Goal: Task Accomplishment & Management: Use online tool/utility

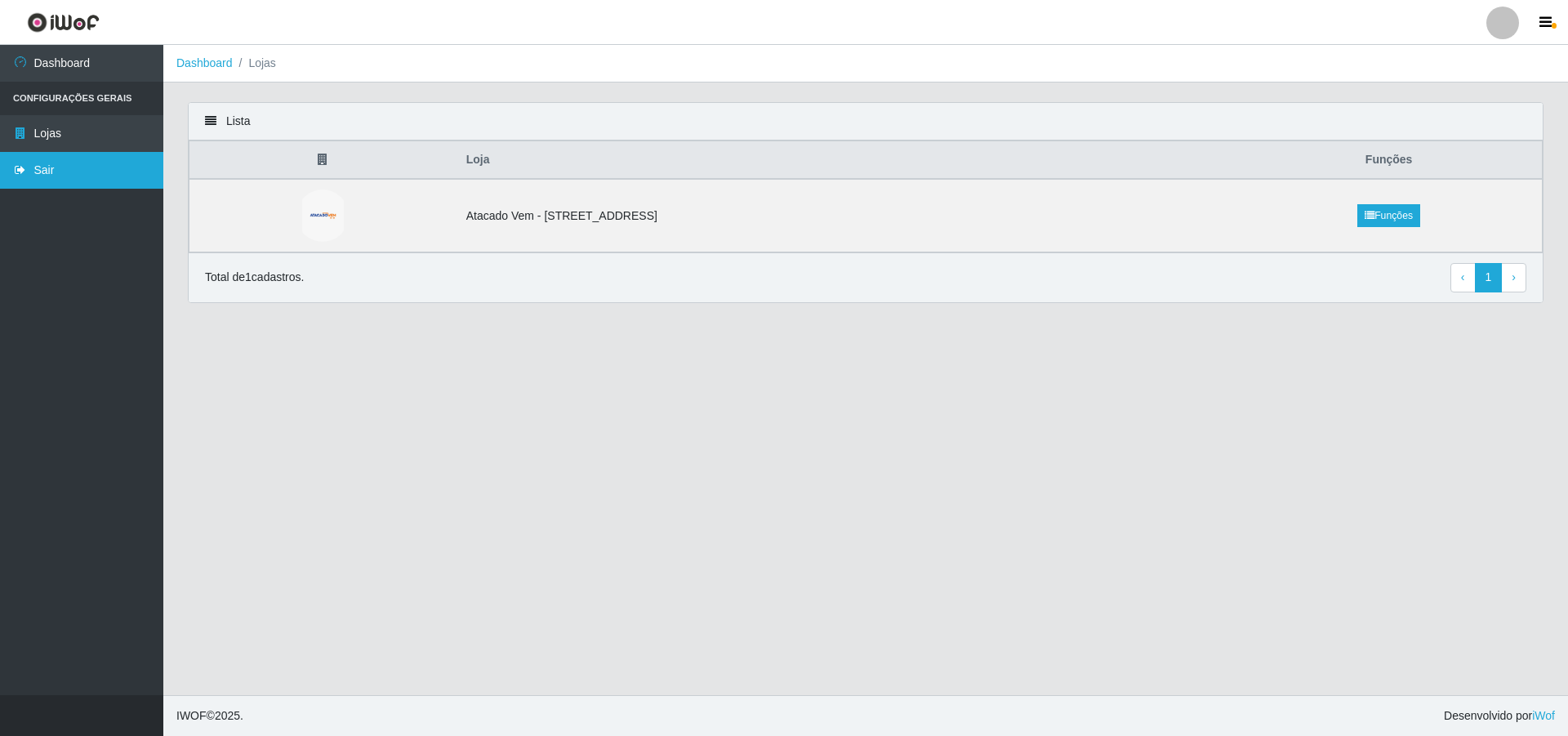
click at [99, 171] on link "Sair" at bounding box center [82, 171] width 163 height 37
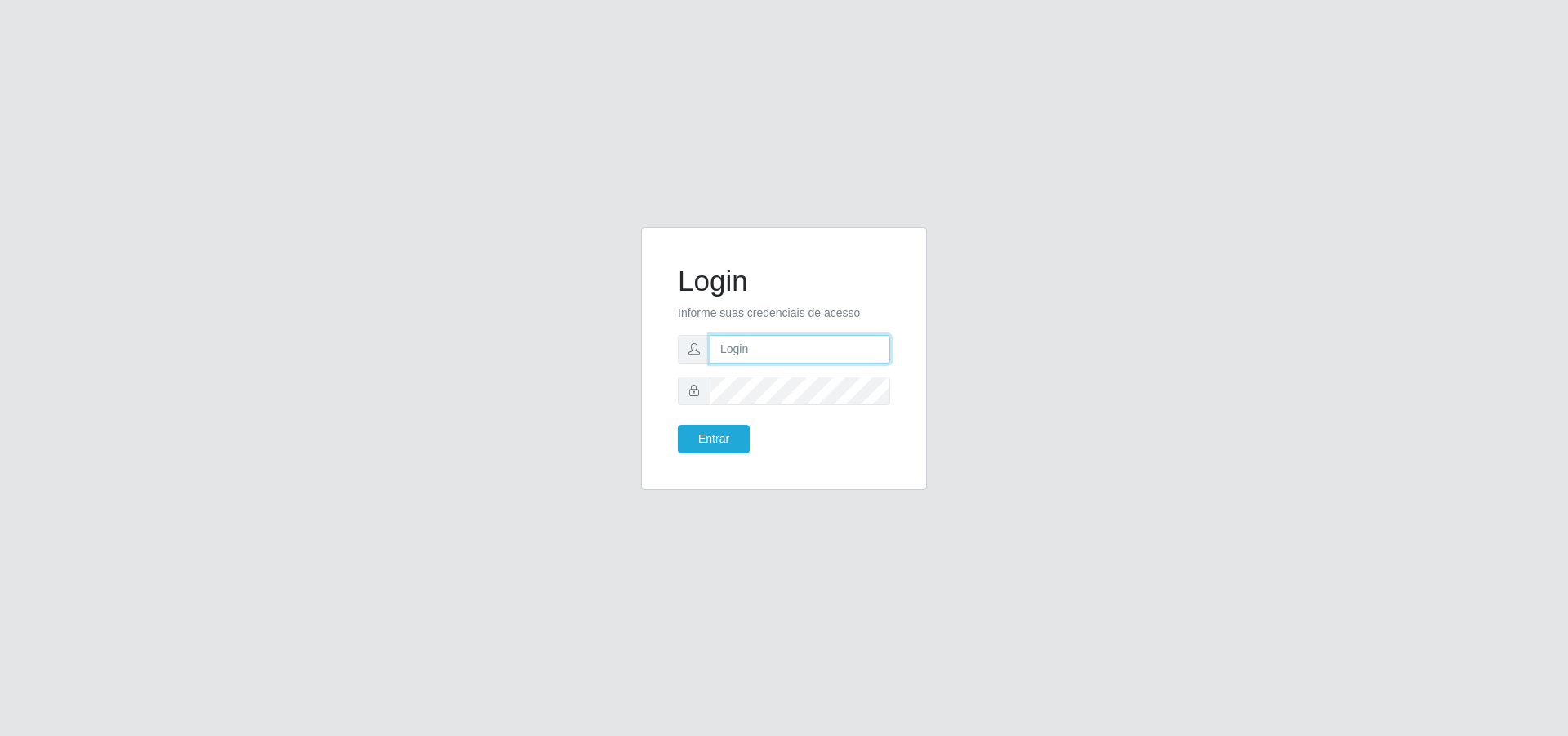
type input "[PERSON_NAME][EMAIL_ADDRESS][DOMAIN_NAME]"
click at [771, 348] on input "[PERSON_NAME][EMAIL_ADDRESS][DOMAIN_NAME]" at bounding box center [799, 349] width 181 height 29
click at [733, 432] on button "Entrar" at bounding box center [714, 438] width 72 height 29
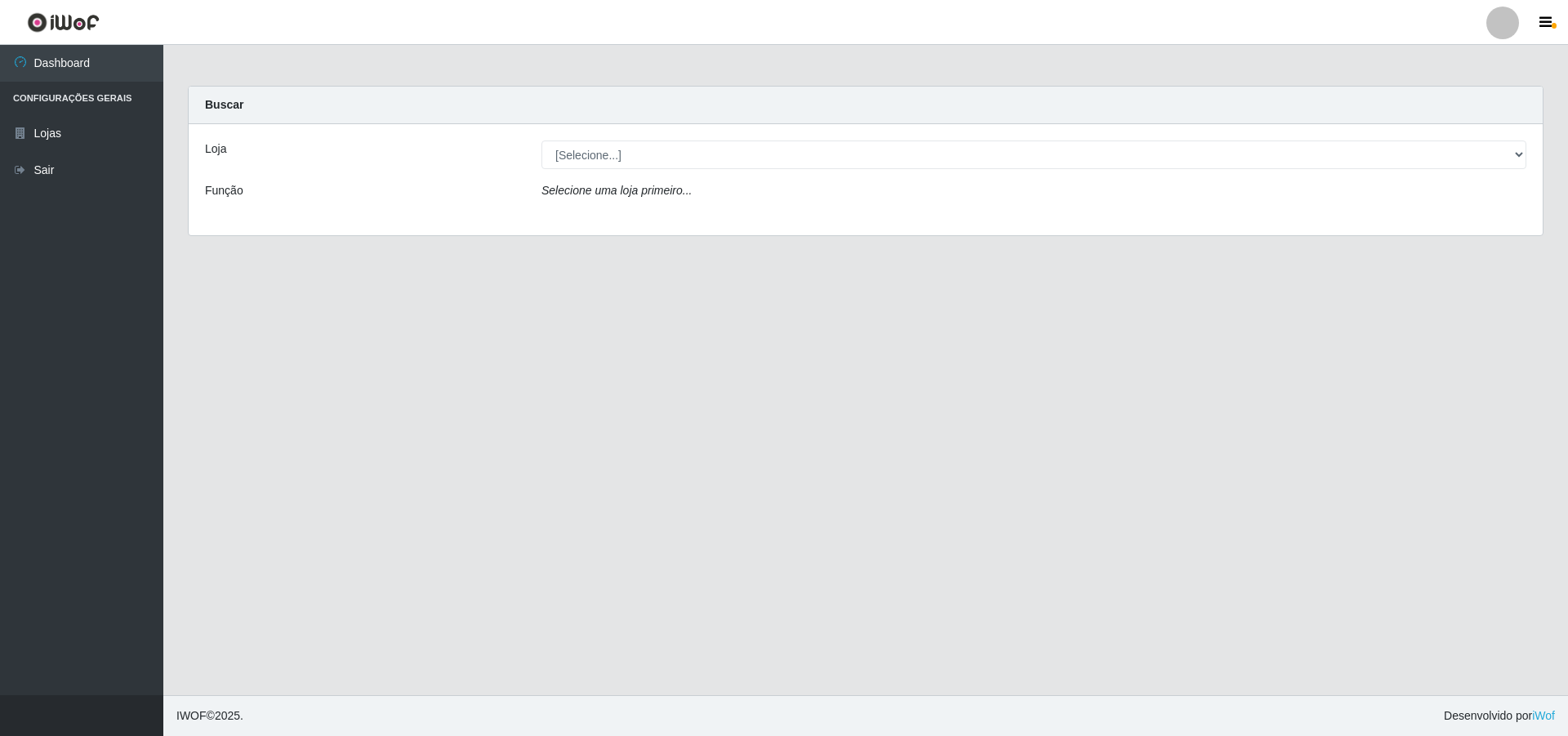
click at [651, 138] on div "Loja [Selecione...] Atacado Vem - Loja 47 Jardim Limoeiro Função Selecione uma …" at bounding box center [865, 180] width 1354 height 111
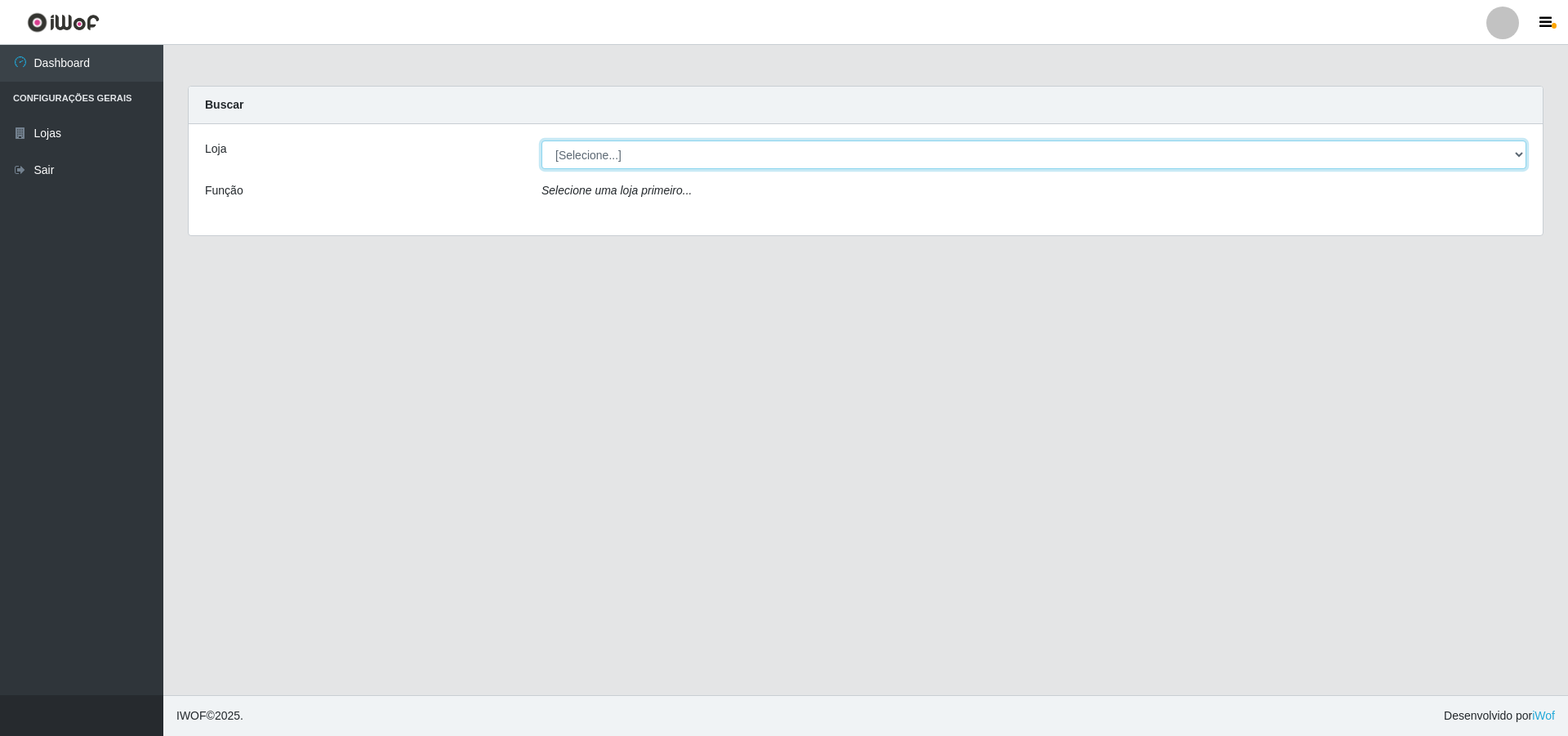
click at [658, 158] on select "[Selecione...] Atacado Vem - [STREET_ADDRESS]" at bounding box center [1034, 155] width 985 height 29
select select "461"
click at [542, 141] on select "[Selecione...] Atacado Vem - [STREET_ADDRESS]" at bounding box center [1034, 155] width 985 height 29
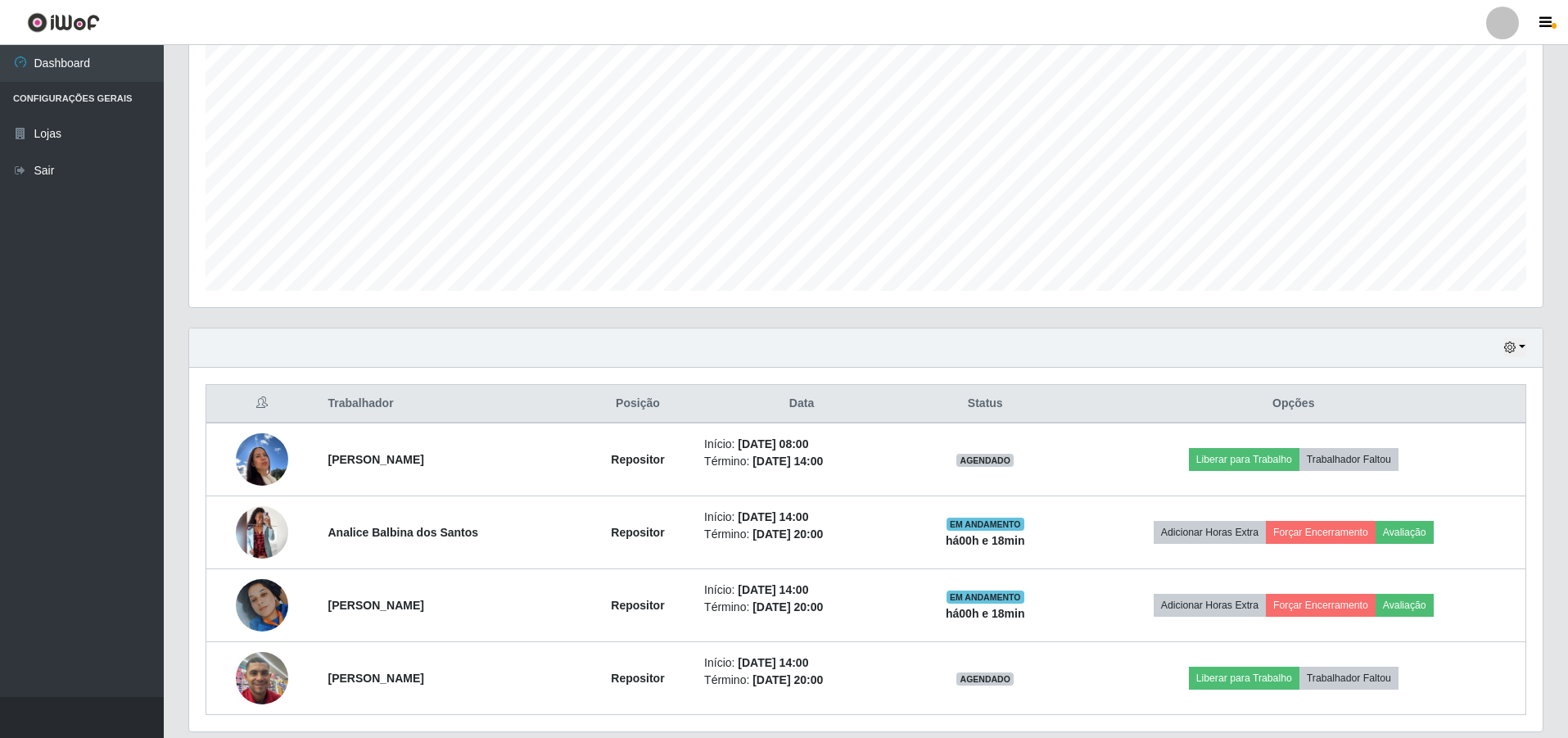
scroll to position [349, 0]
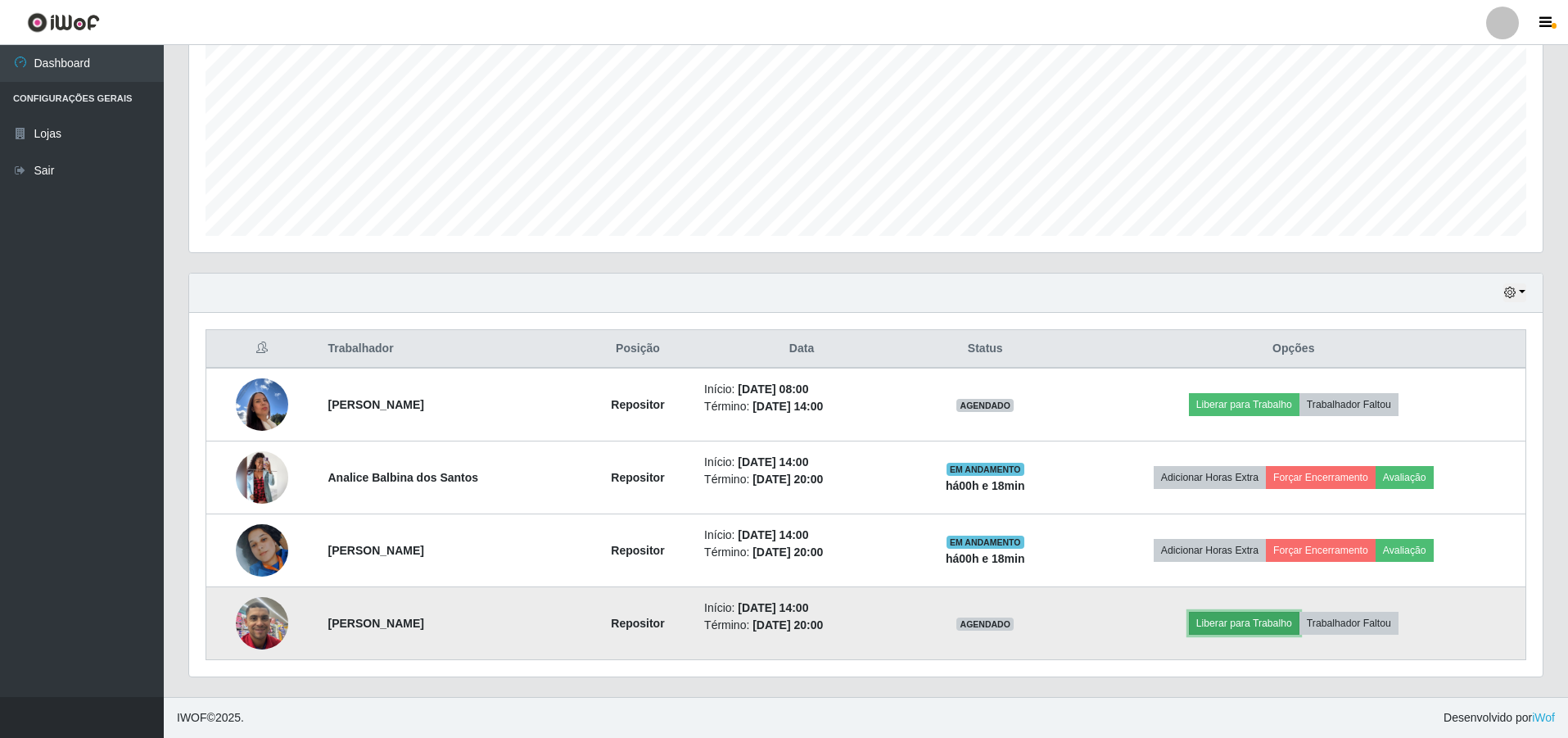
click at [1235, 626] on button "Liberar para Trabalho" at bounding box center [1244, 623] width 111 height 23
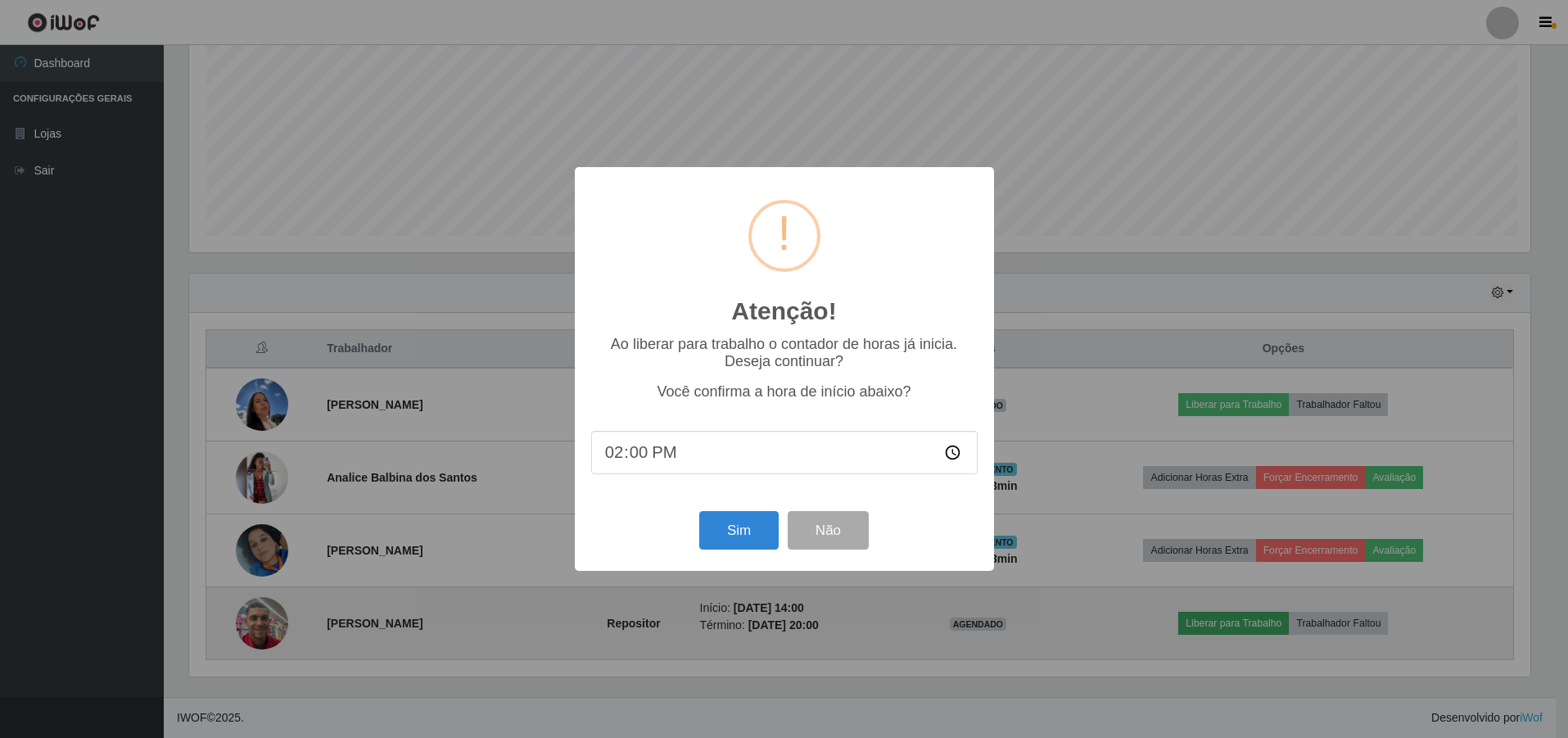
scroll to position [340, 1345]
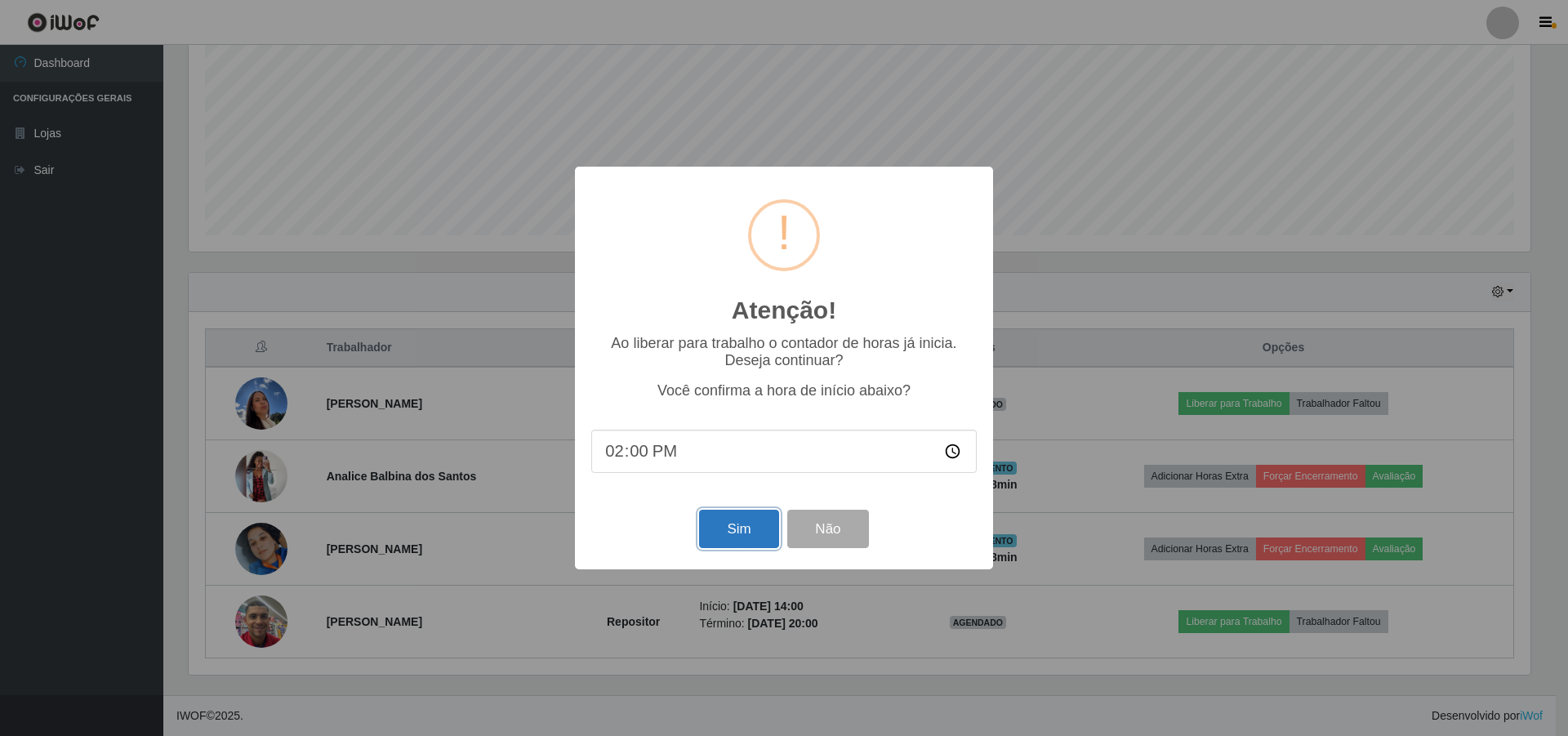
click at [760, 533] on button "Sim" at bounding box center [738, 528] width 79 height 38
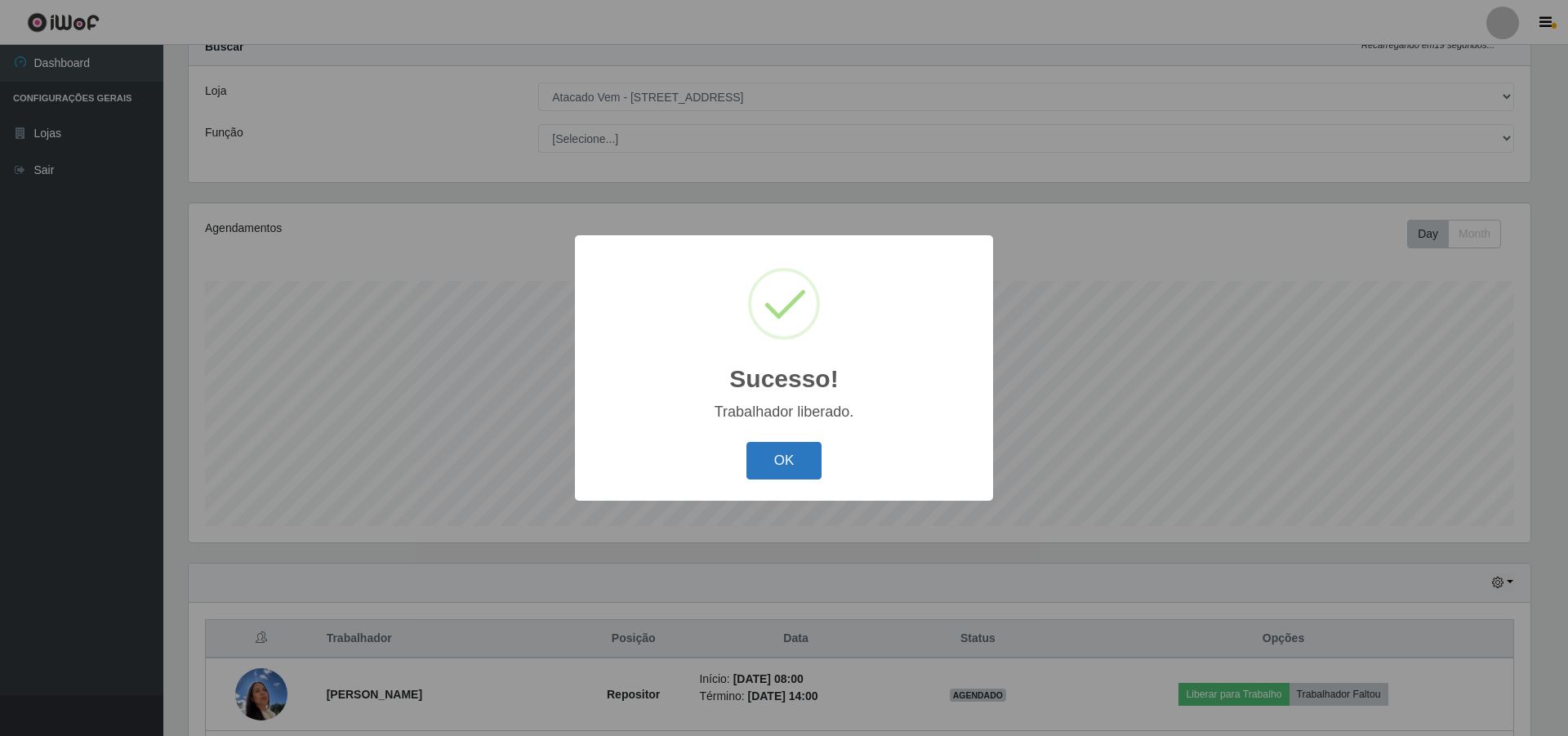
click at [806, 455] on button "OK" at bounding box center [784, 461] width 76 height 38
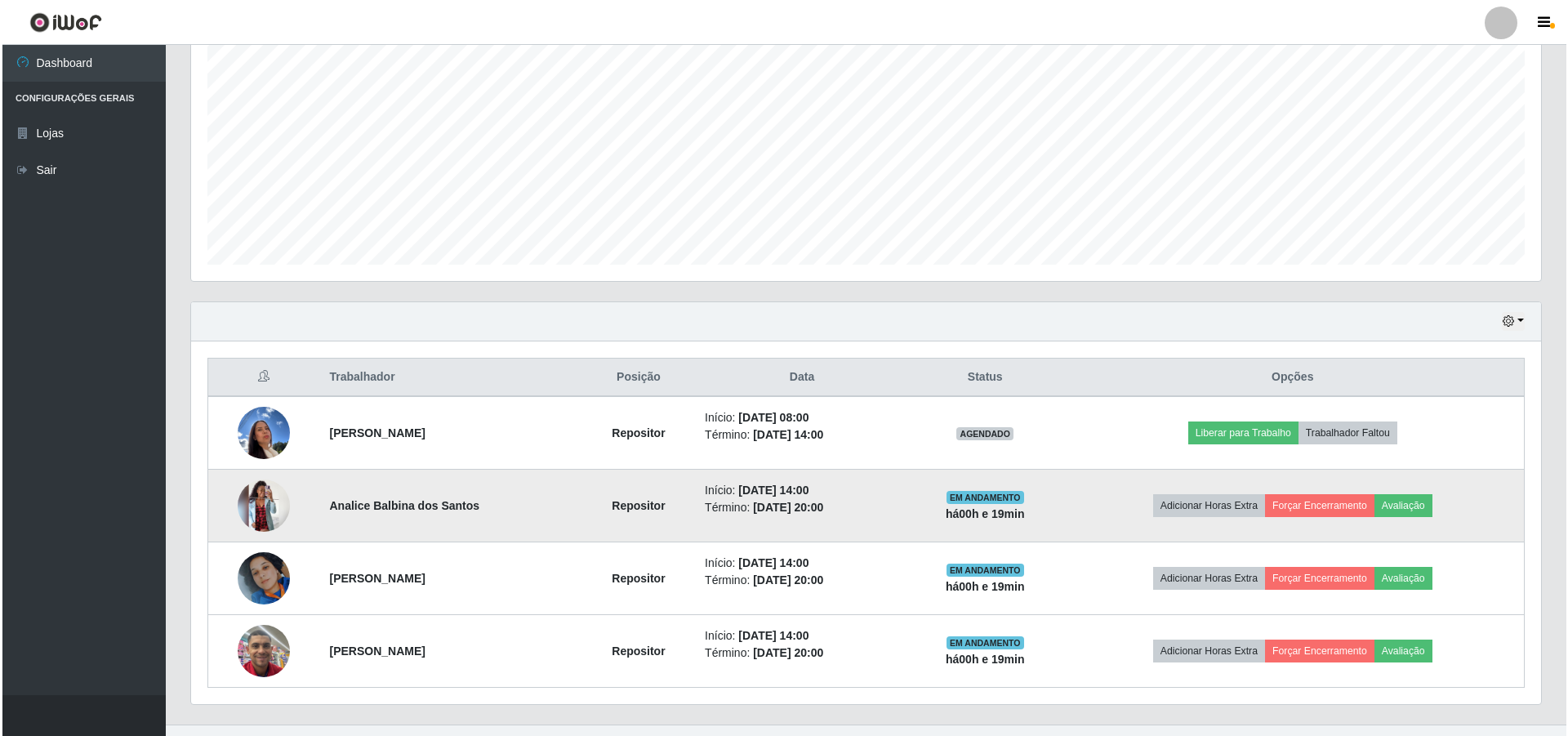
scroll to position [349, 0]
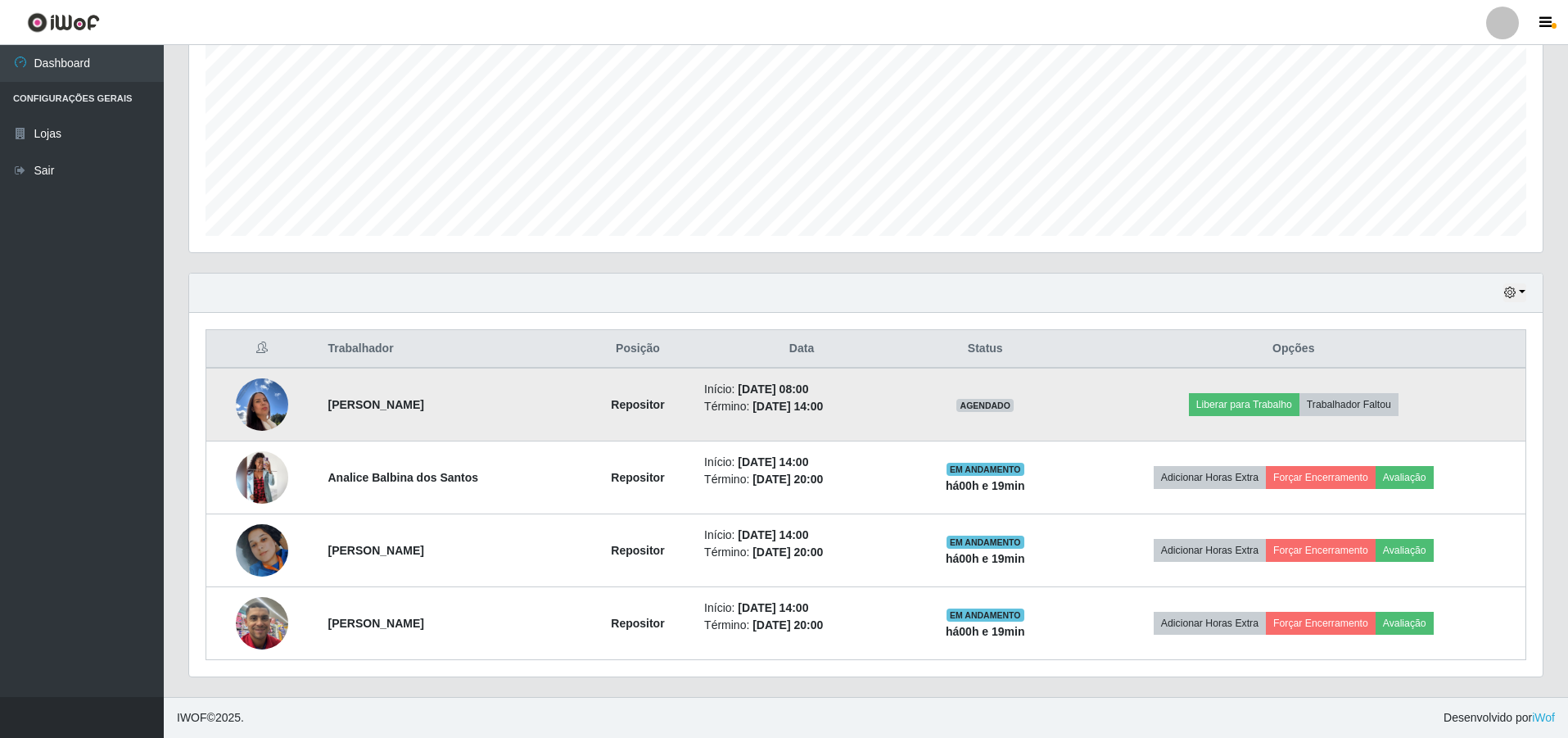
click at [255, 402] on img at bounding box center [262, 403] width 52 height 70
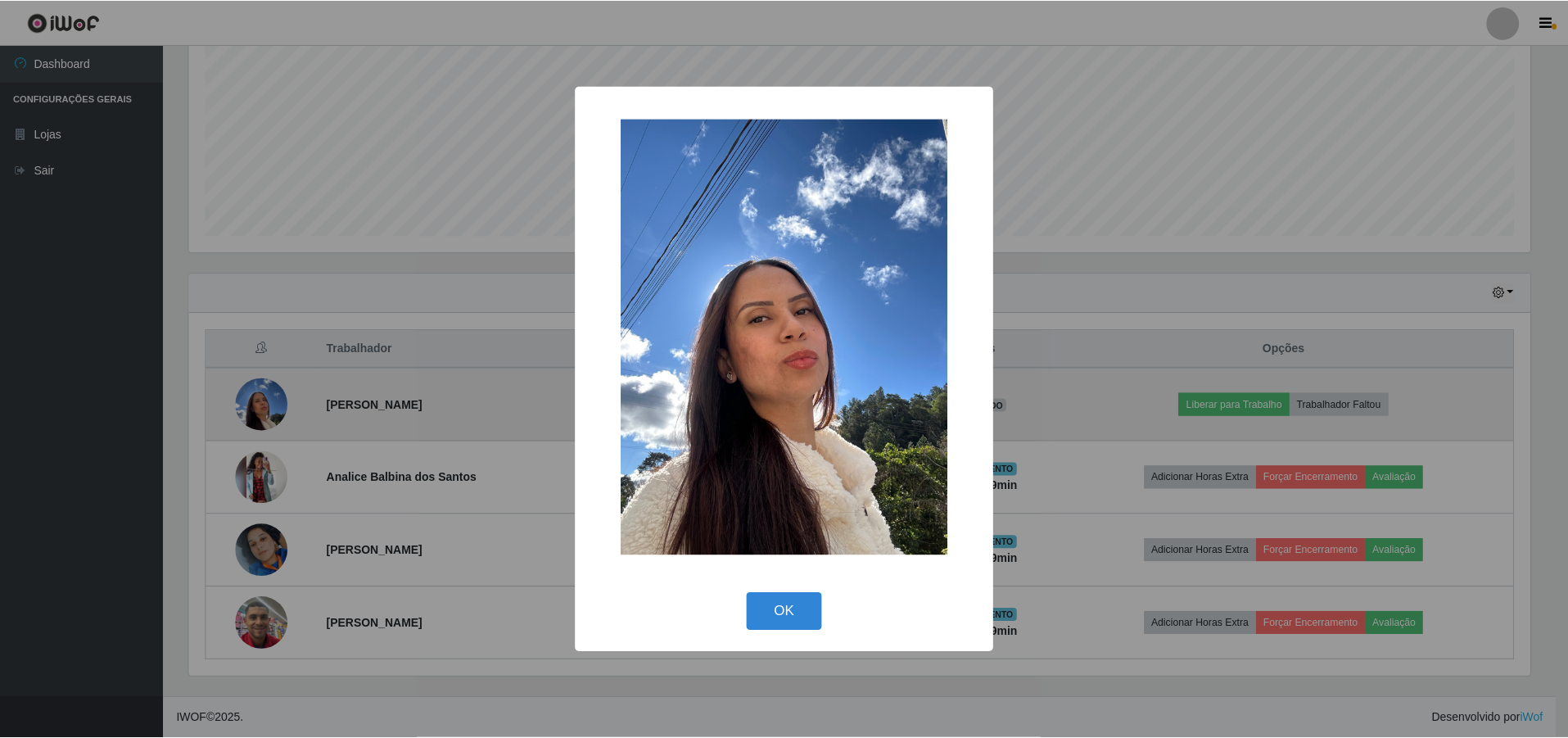
scroll to position [340, 1345]
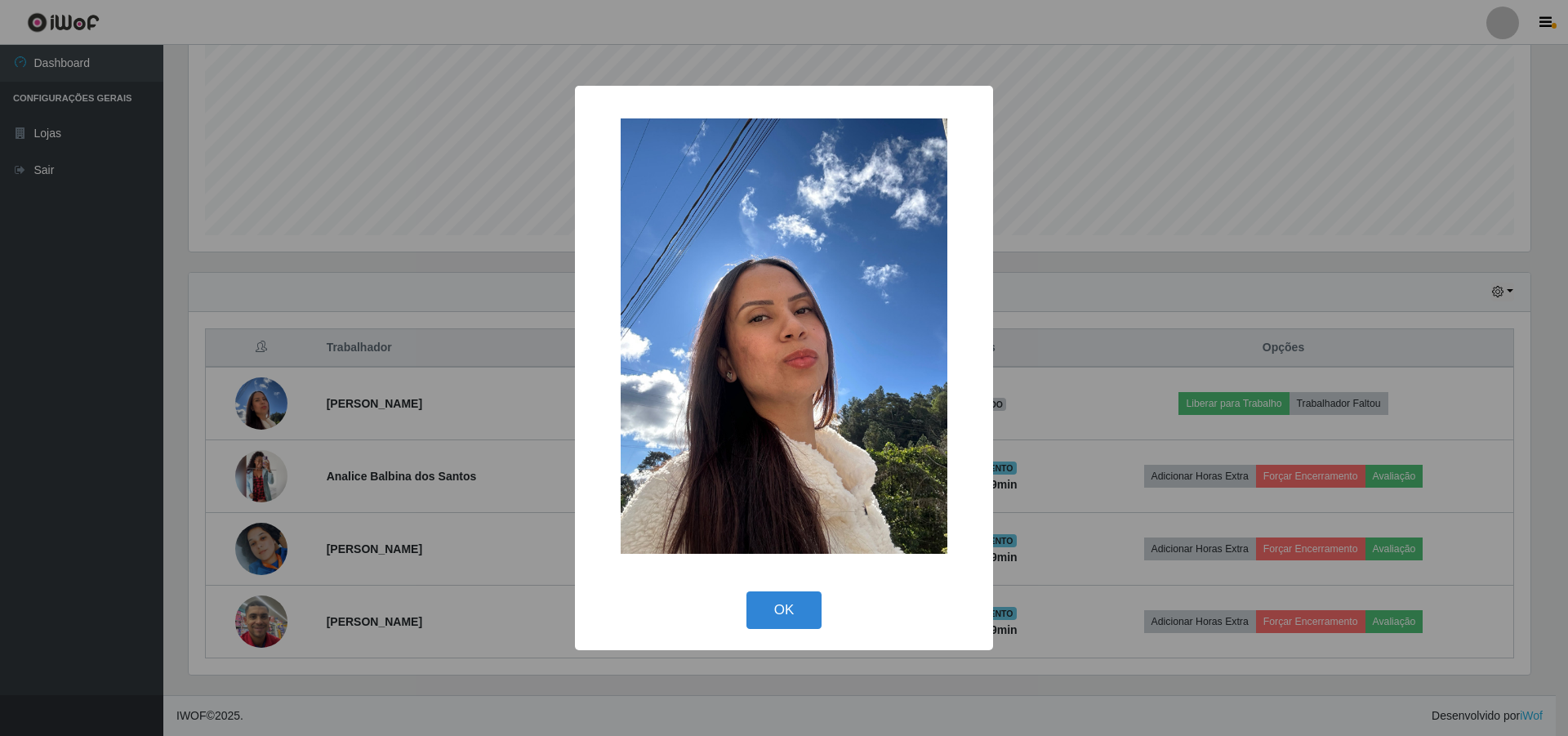
click at [353, 366] on div "× OK Cancel" at bounding box center [784, 368] width 1568 height 736
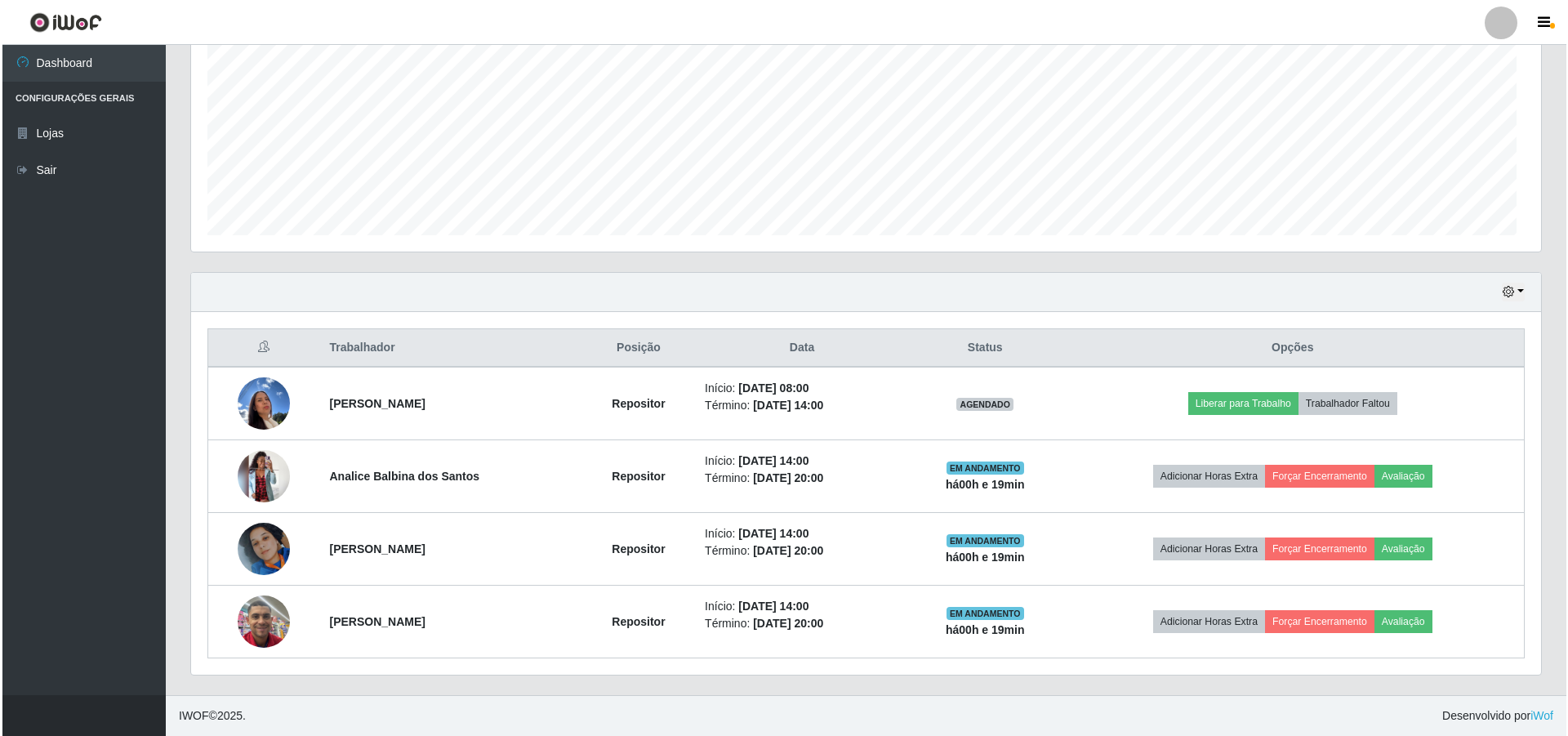
scroll to position [339, 1350]
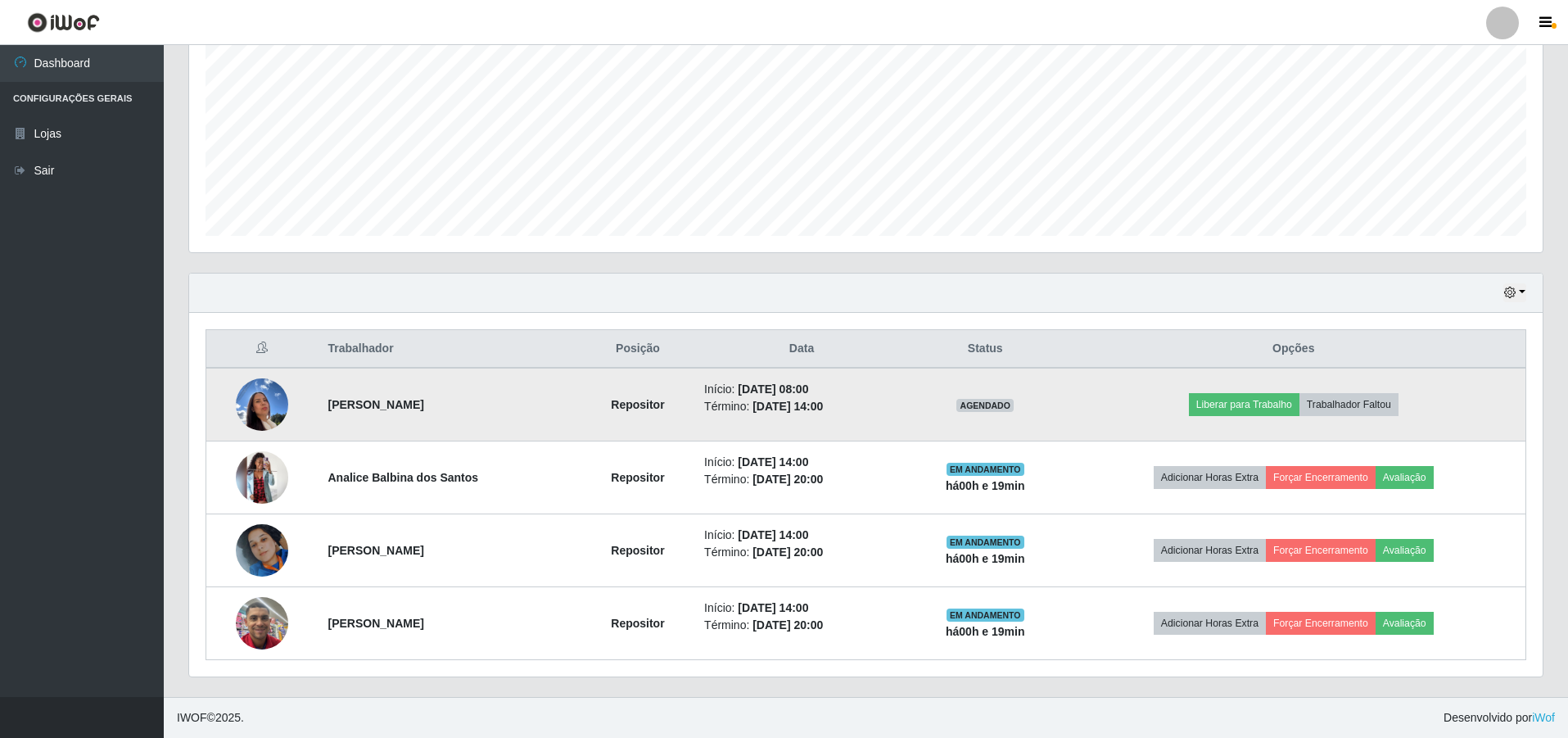
click at [254, 408] on img at bounding box center [262, 403] width 52 height 70
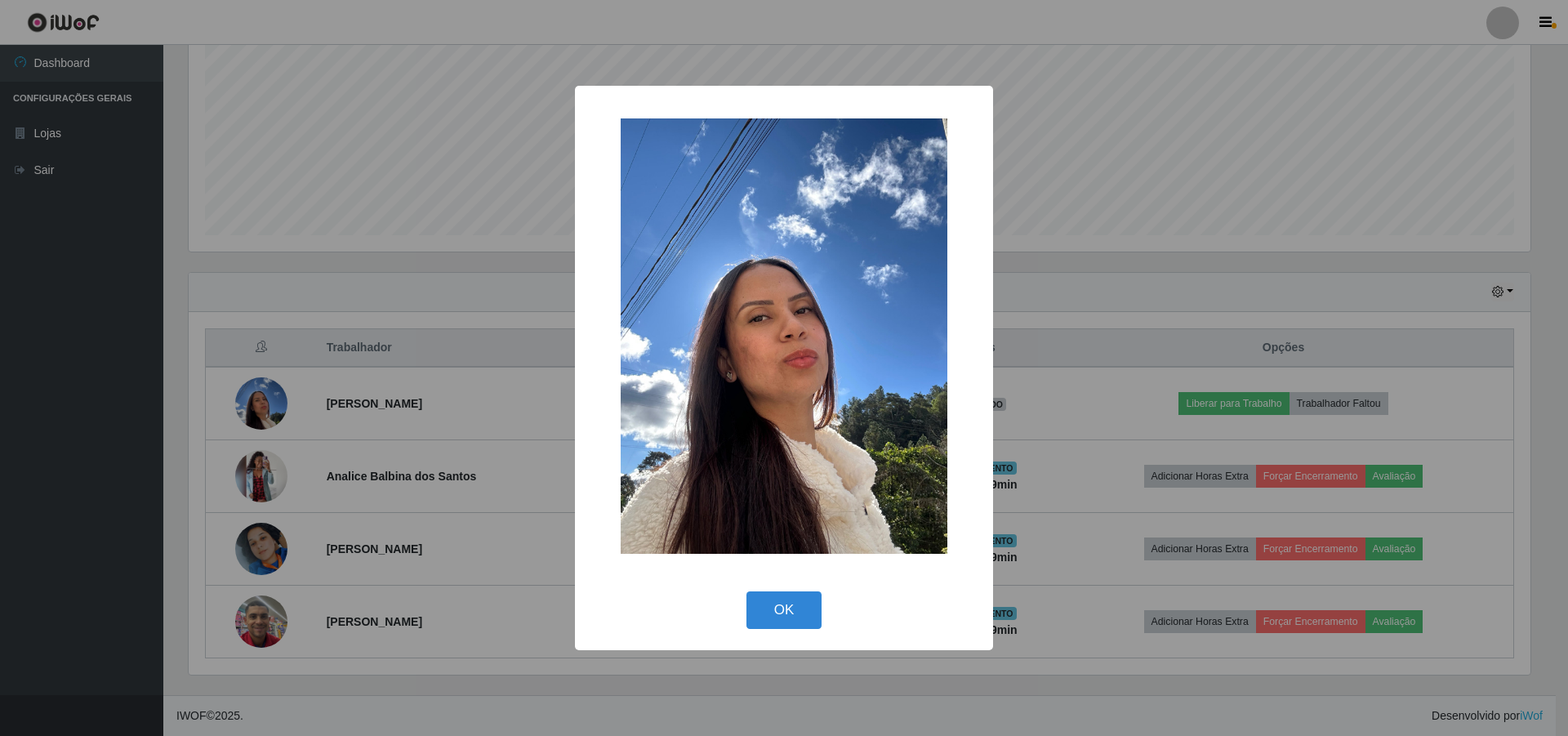
click at [375, 397] on div "× OK Cancel" at bounding box center [784, 368] width 1568 height 736
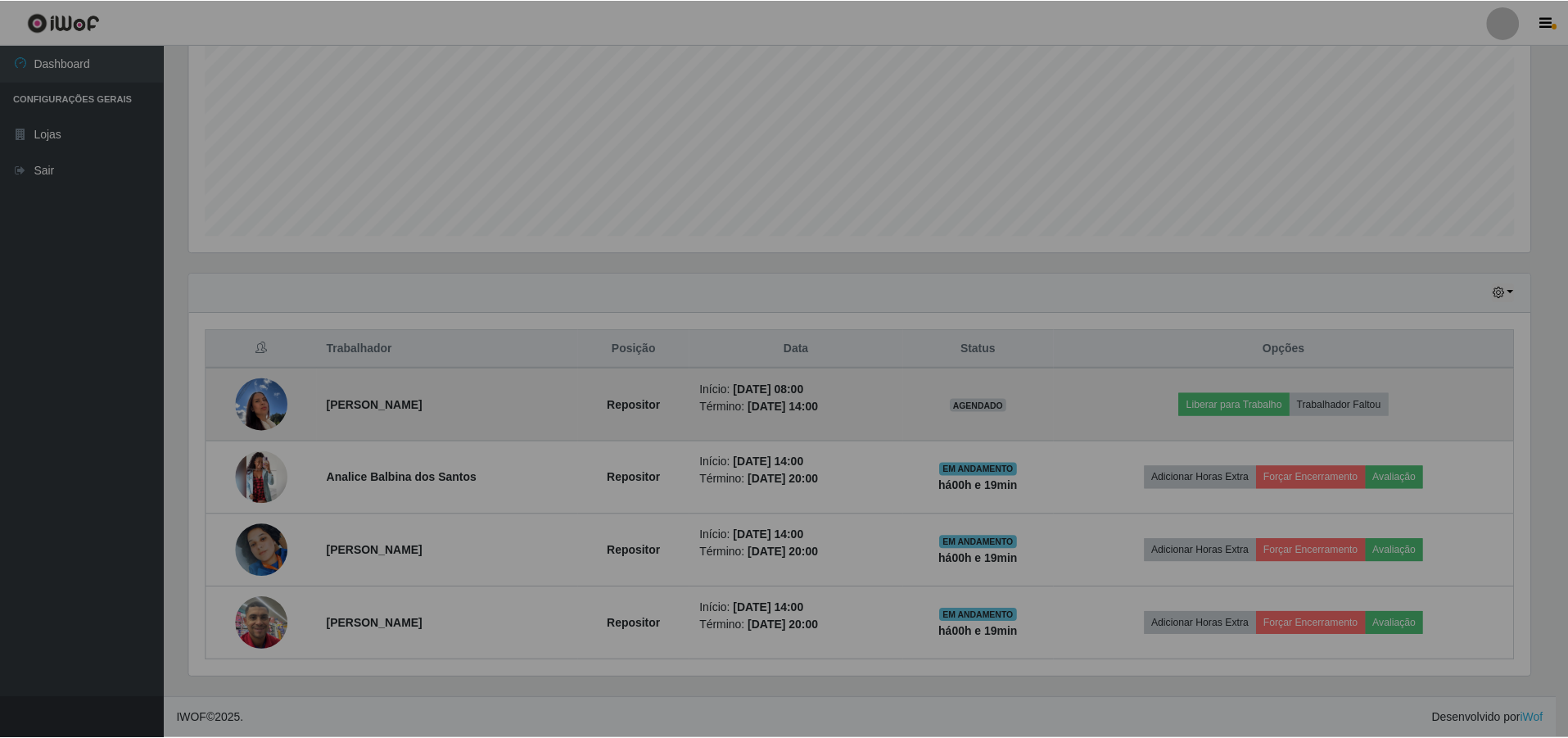
scroll to position [340, 1353]
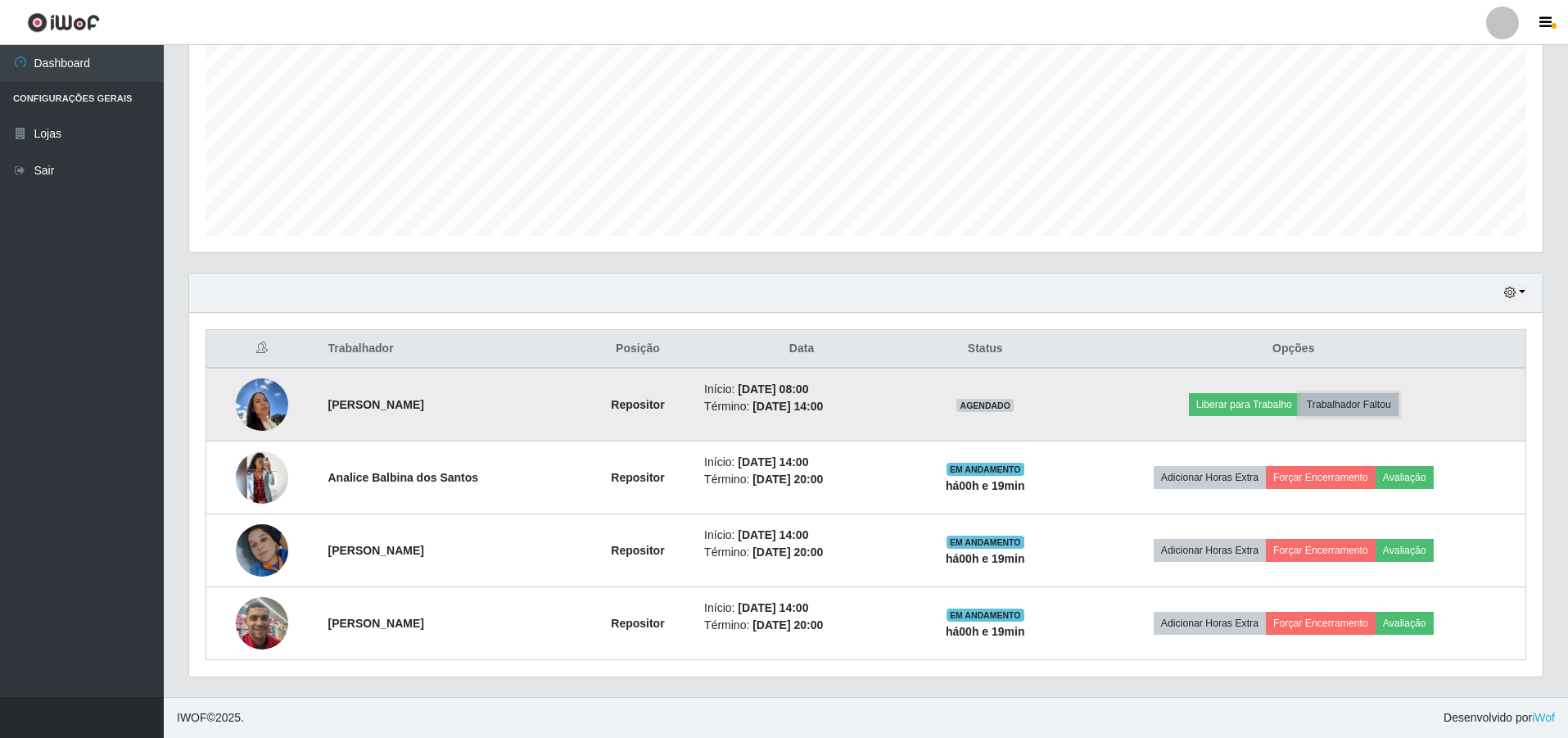
click at [1343, 403] on button "Trabalhador Faltou" at bounding box center [1349, 404] width 99 height 23
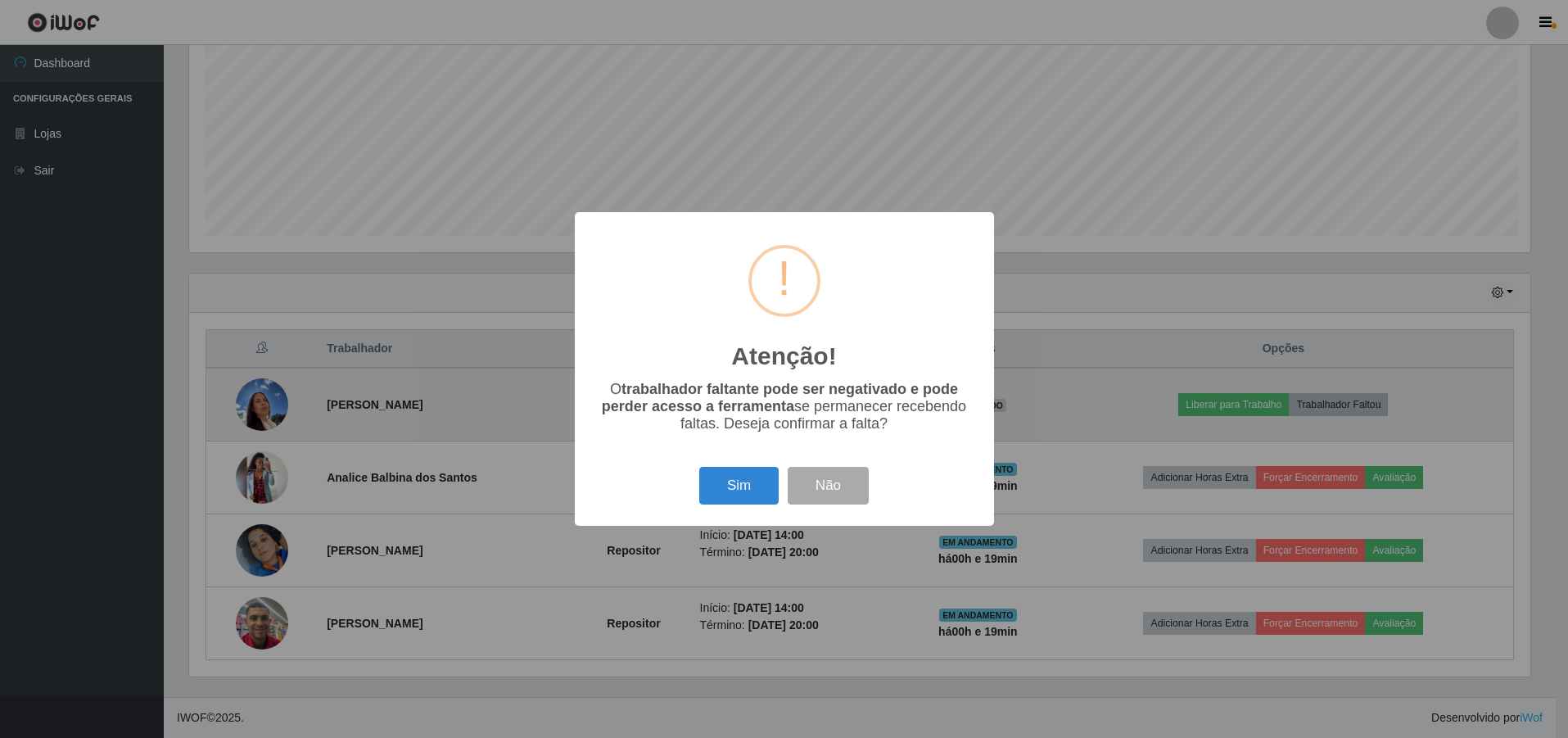
scroll to position [340, 1345]
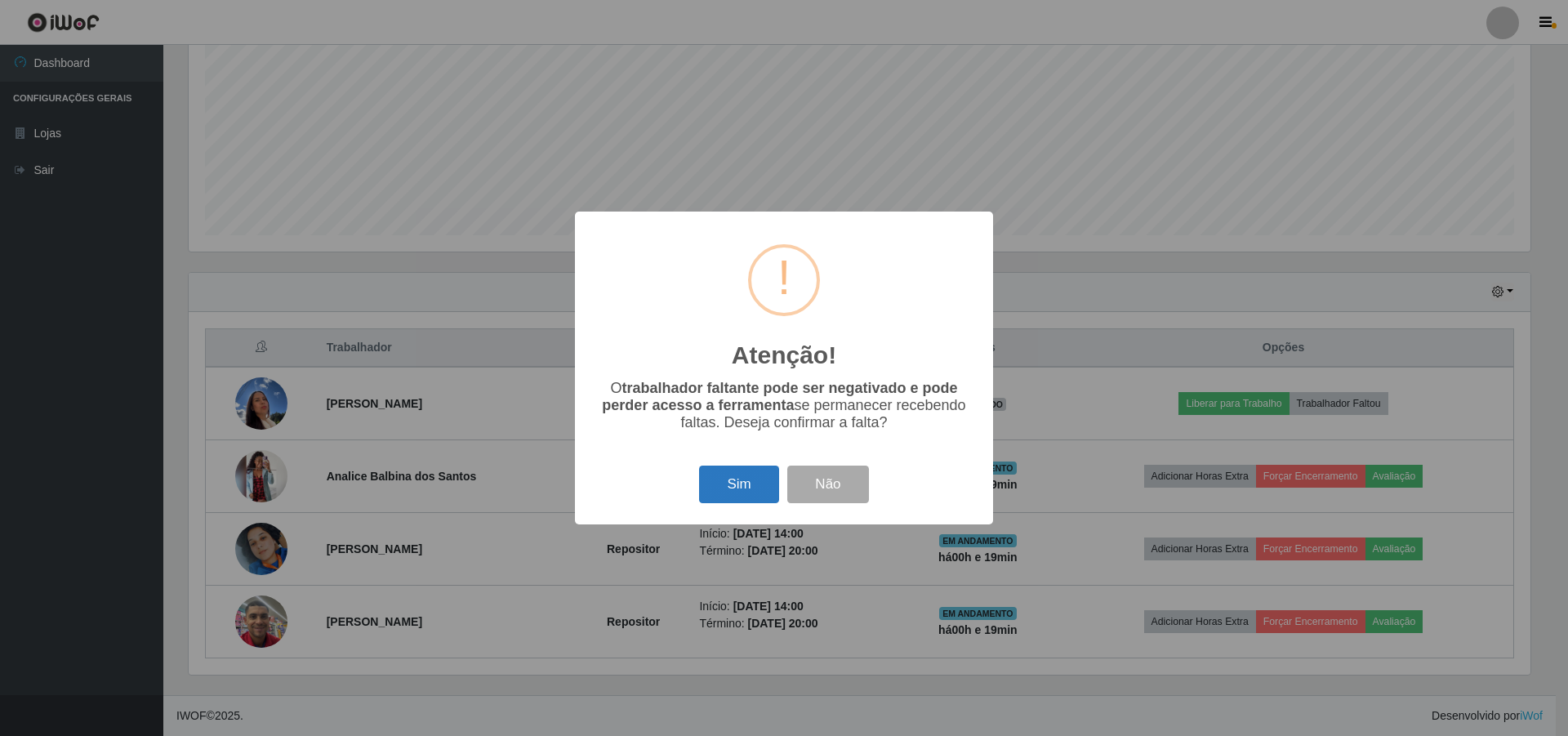
click at [749, 493] on button "Sim" at bounding box center [738, 484] width 79 height 38
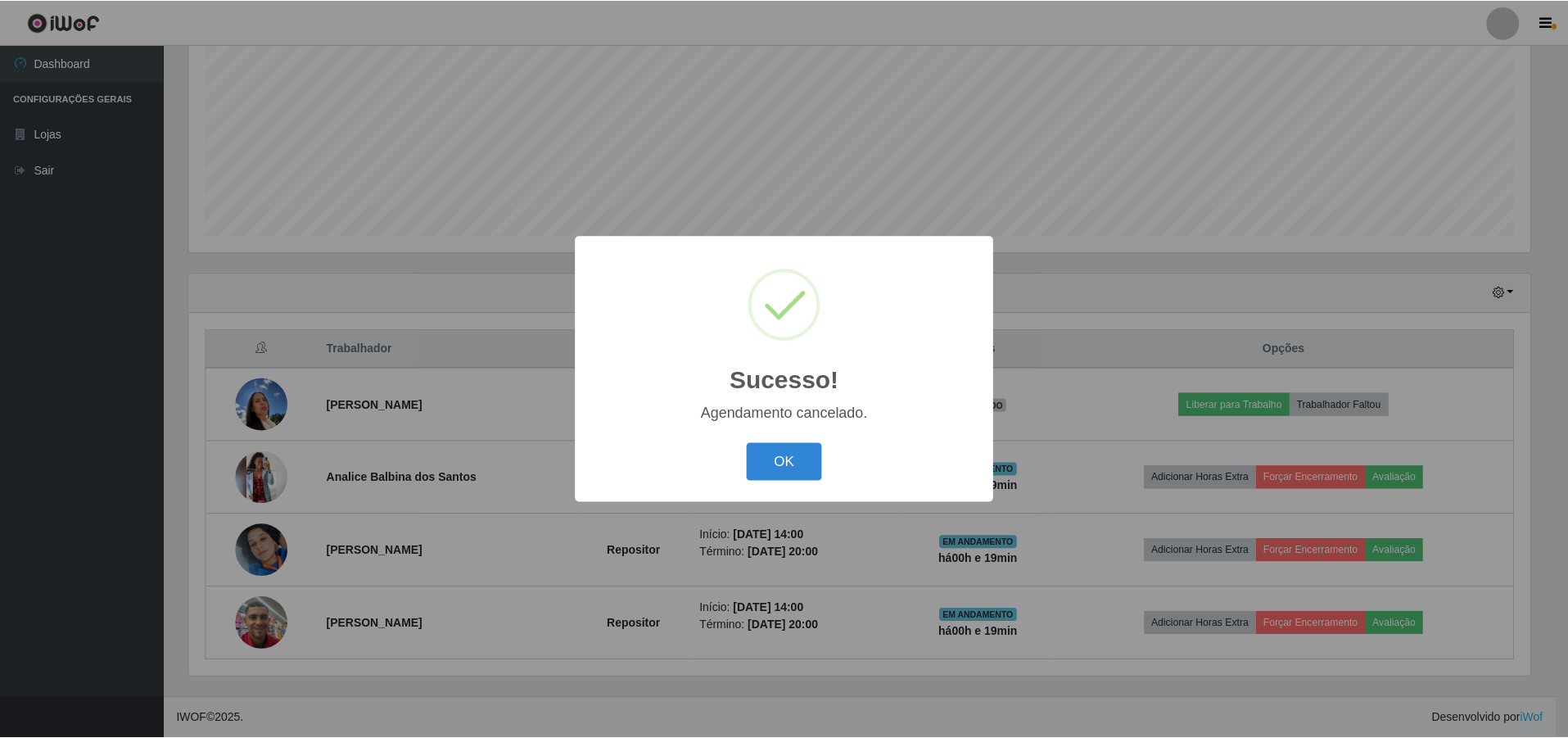
scroll to position [277, 0]
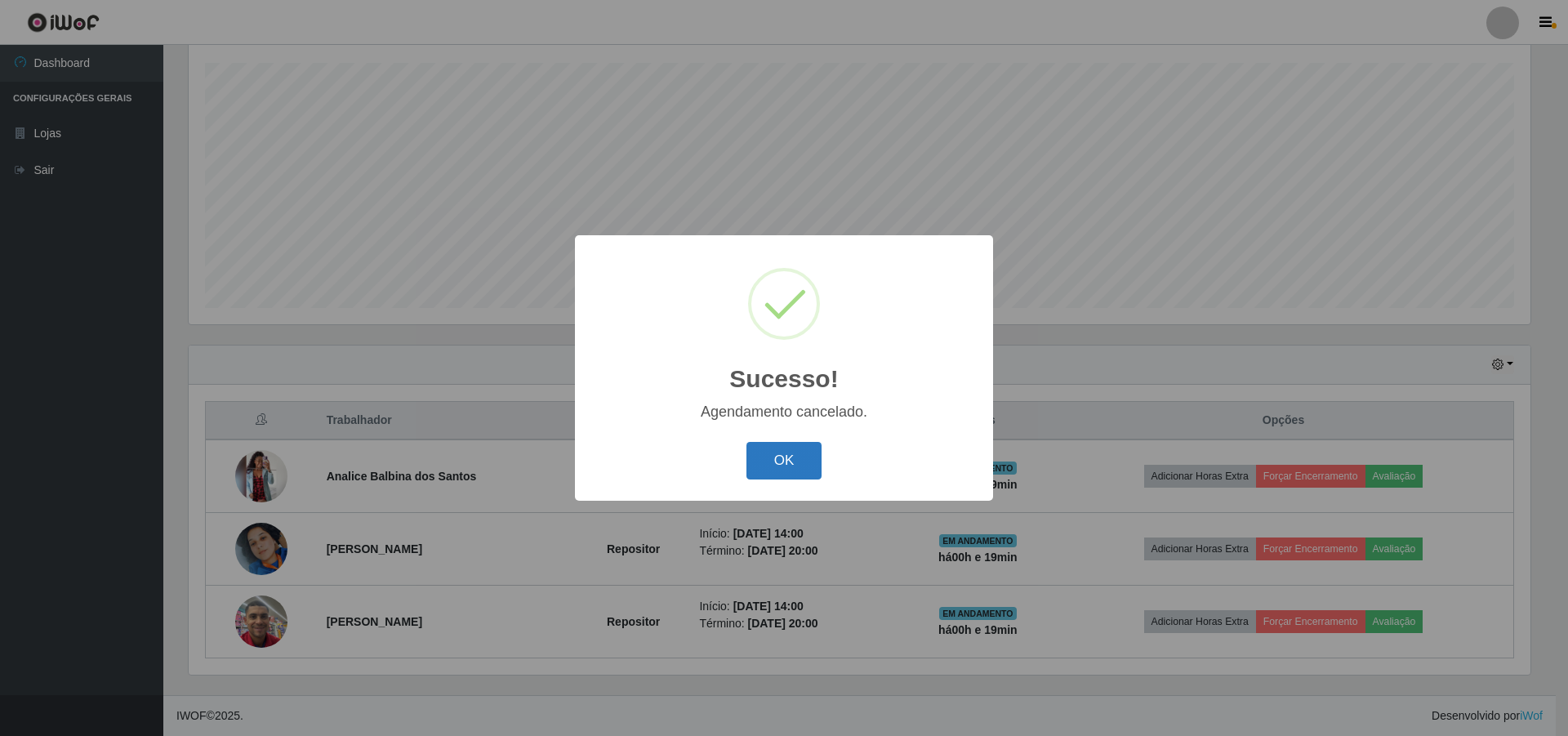
click at [784, 471] on button "OK" at bounding box center [784, 461] width 76 height 38
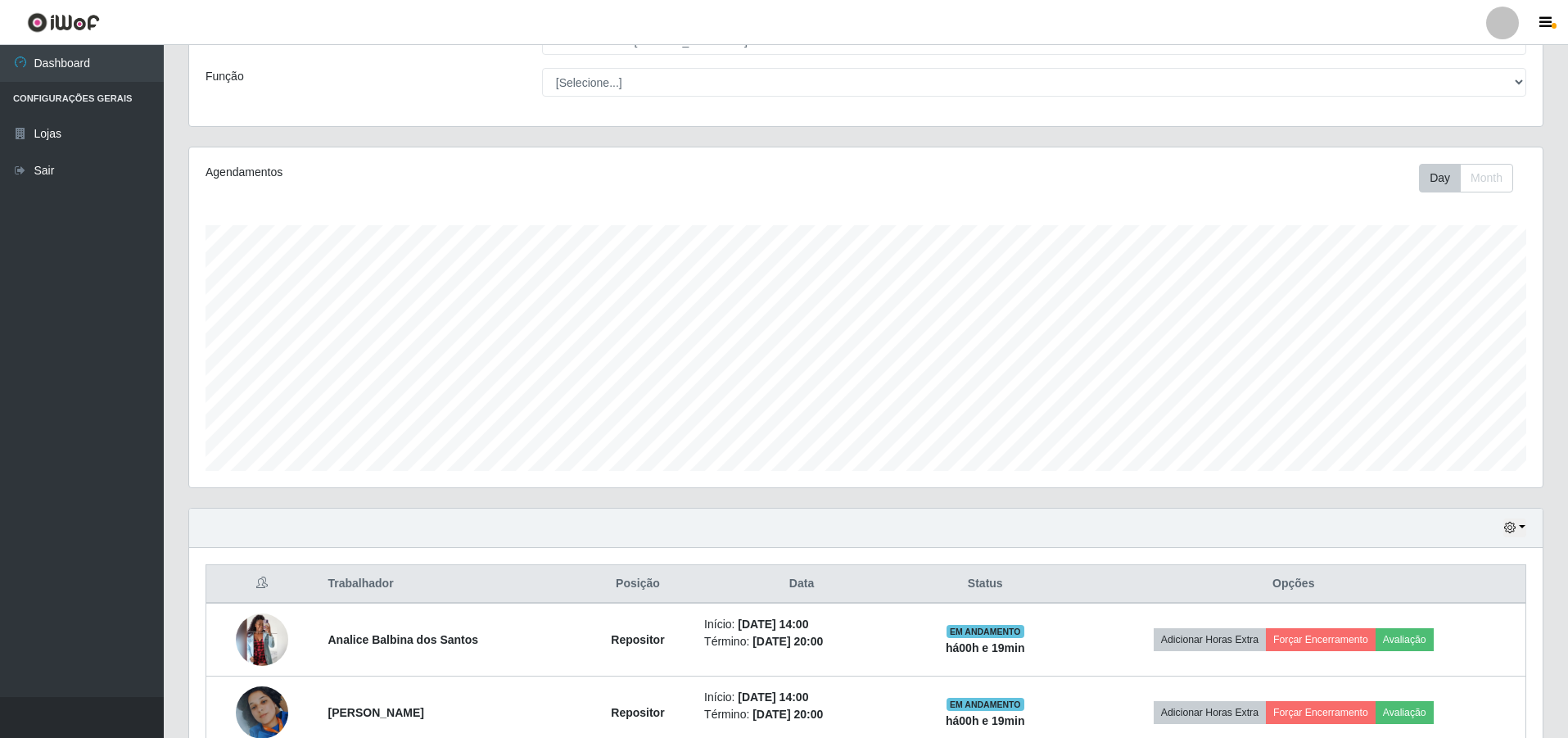
scroll to position [0, 0]
